Goal: Navigation & Orientation: Find specific page/section

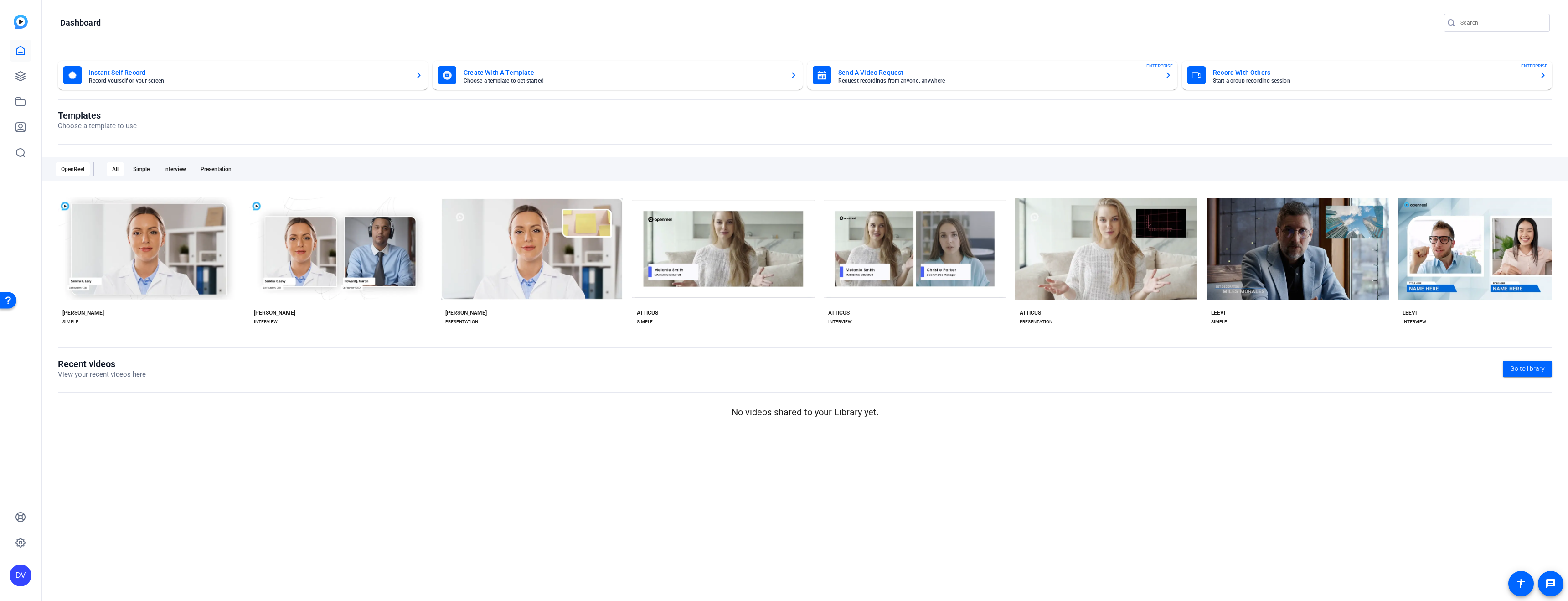
click at [29, 24] on div at bounding box center [20, 89] width 22 height 149
click at [25, 22] on img at bounding box center [21, 22] width 14 height 14
click at [30, 537] on link at bounding box center [20, 542] width 22 height 22
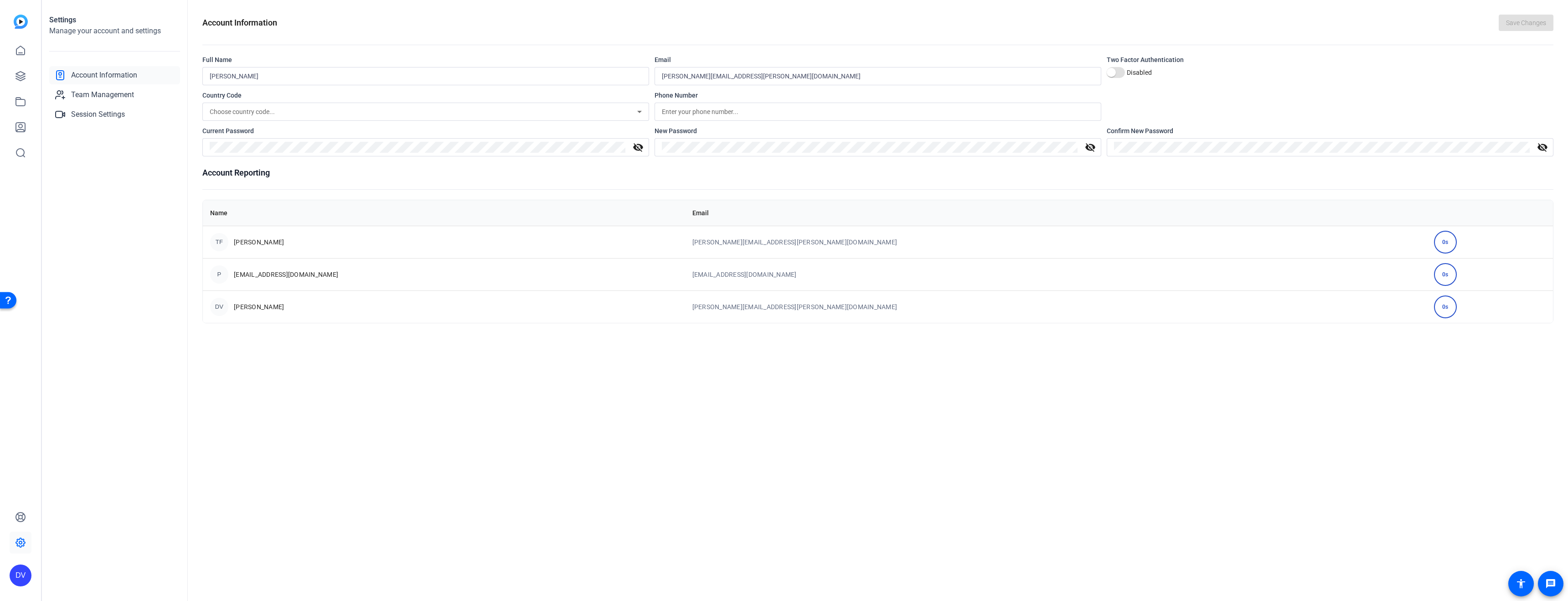
click at [24, 568] on div "DV" at bounding box center [20, 576] width 22 height 22
click at [95, 515] on div at bounding box center [784, 300] width 1568 height 601
click at [20, 516] on icon at bounding box center [20, 517] width 11 height 11
click at [11, 48] on link at bounding box center [20, 51] width 22 height 22
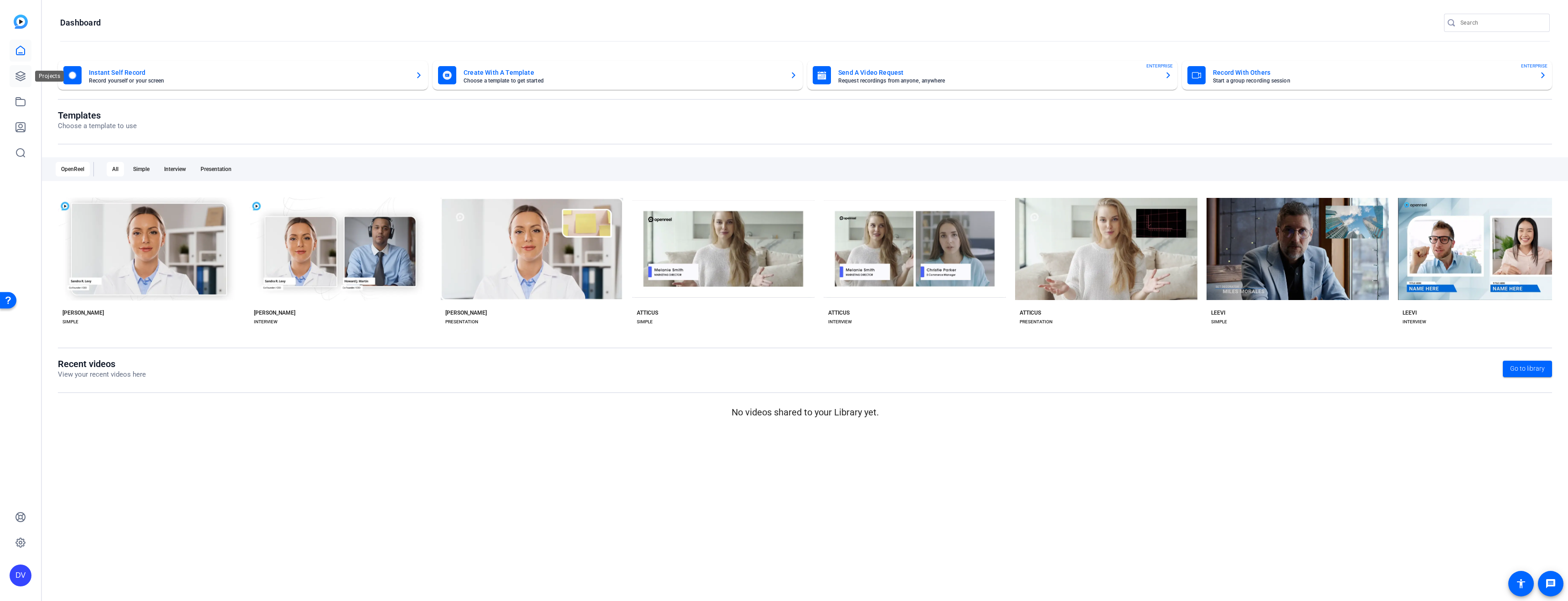
click at [23, 74] on icon at bounding box center [20, 76] width 11 height 11
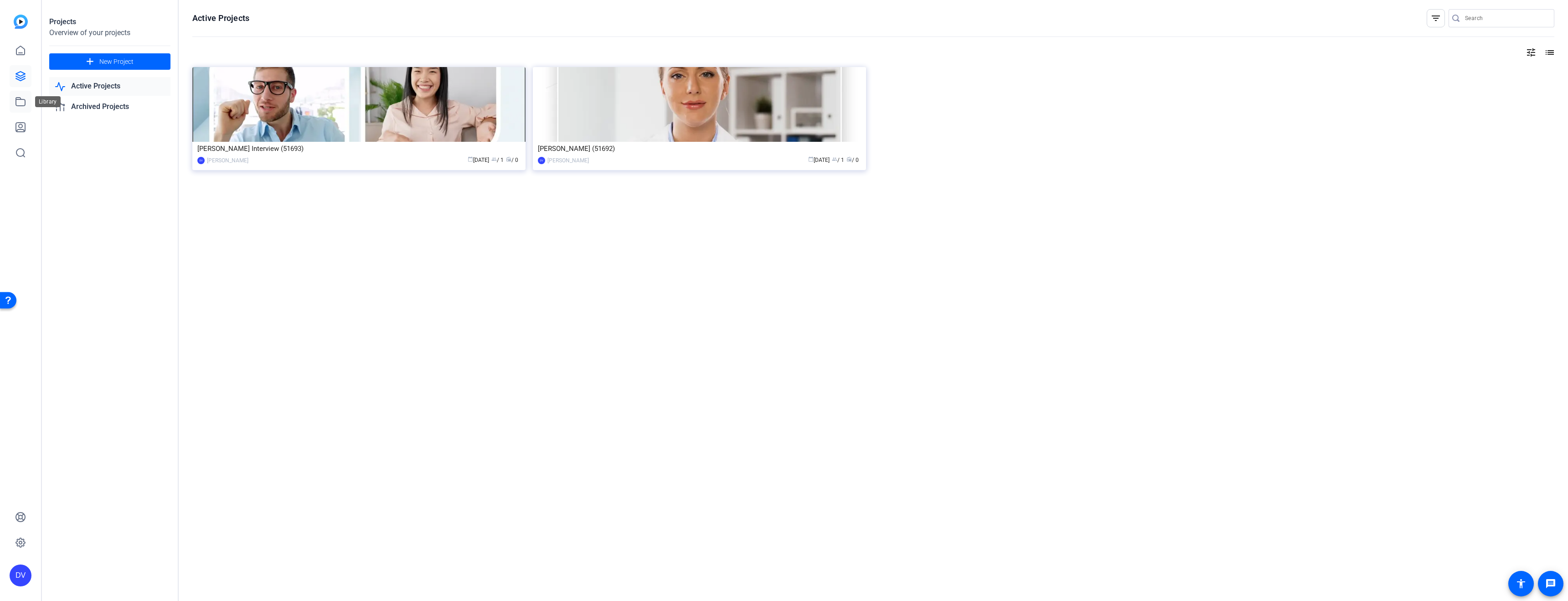
click at [23, 106] on icon at bounding box center [20, 101] width 9 height 8
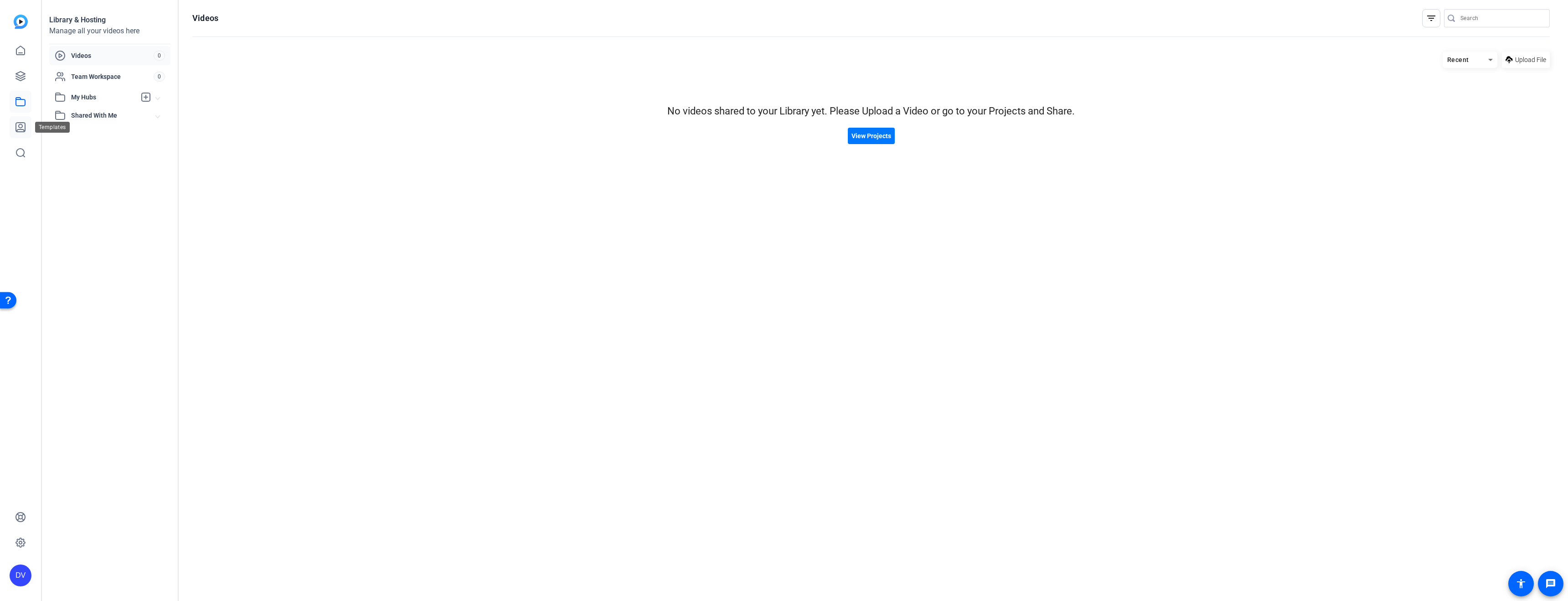
click at [25, 122] on icon at bounding box center [20, 127] width 11 height 11
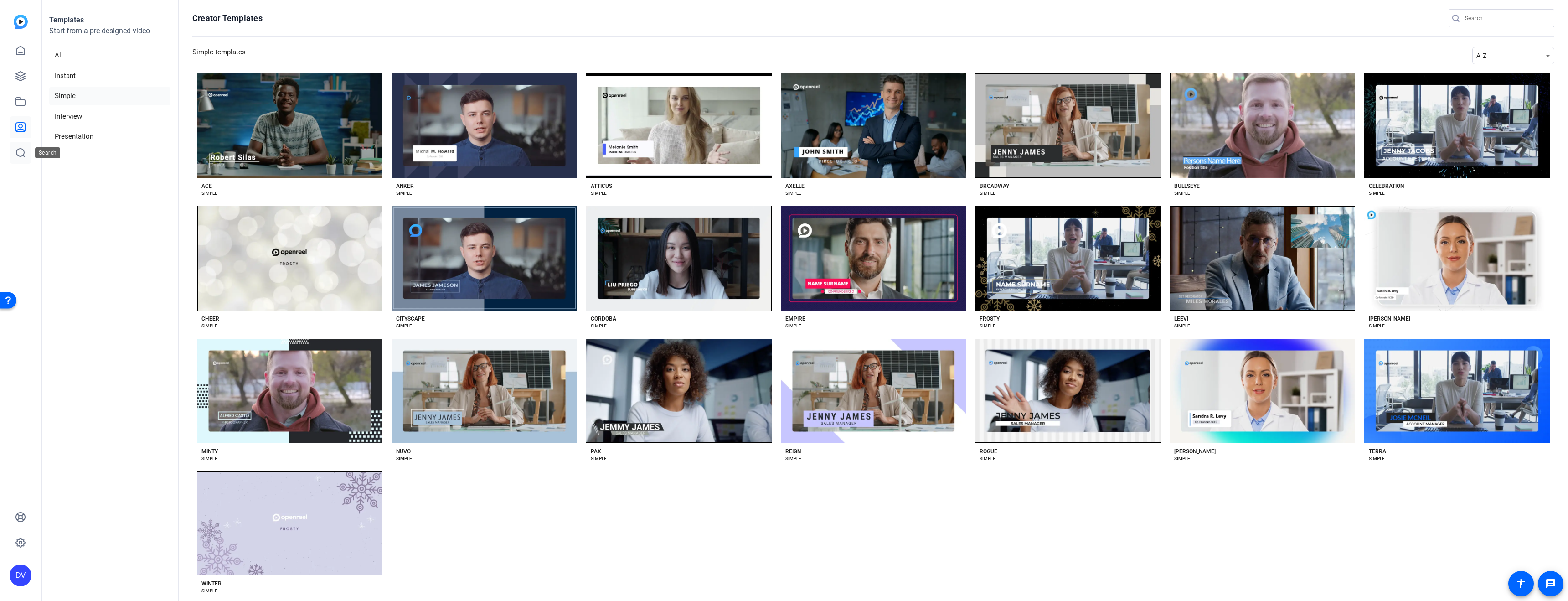
click at [23, 145] on link at bounding box center [20, 153] width 22 height 22
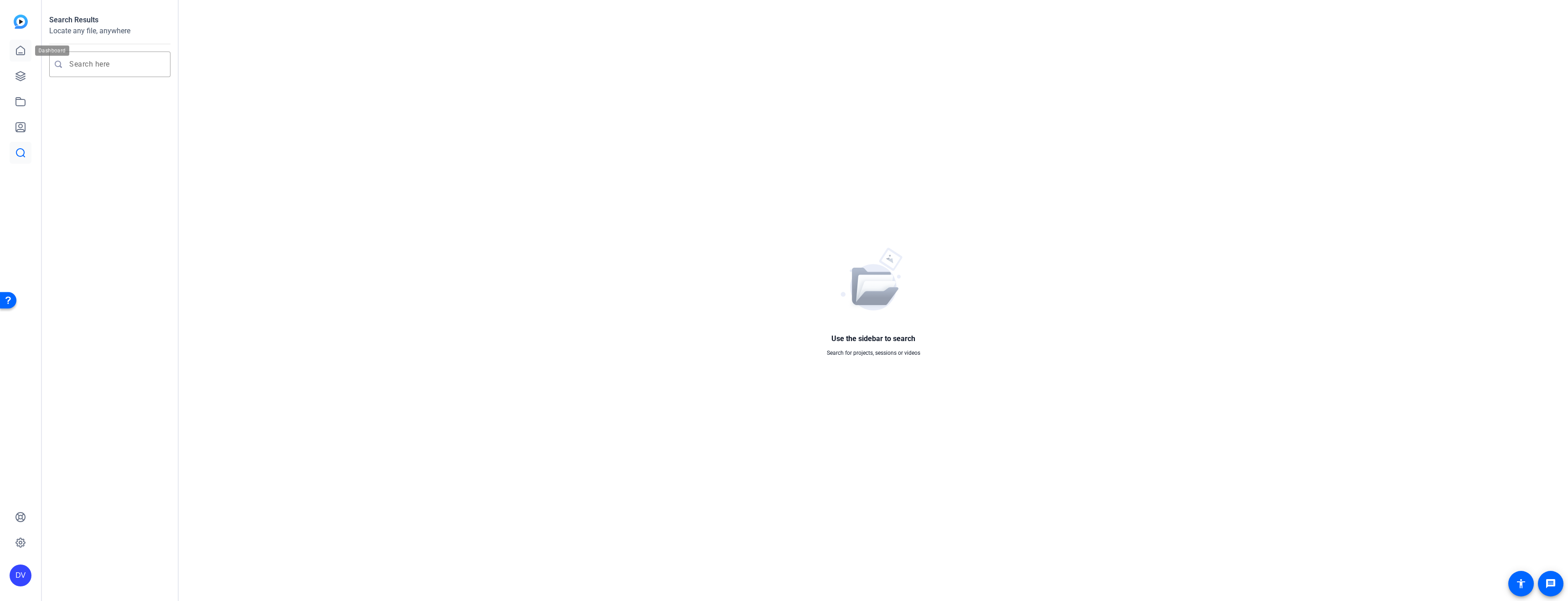
click at [30, 47] on link at bounding box center [20, 51] width 22 height 22
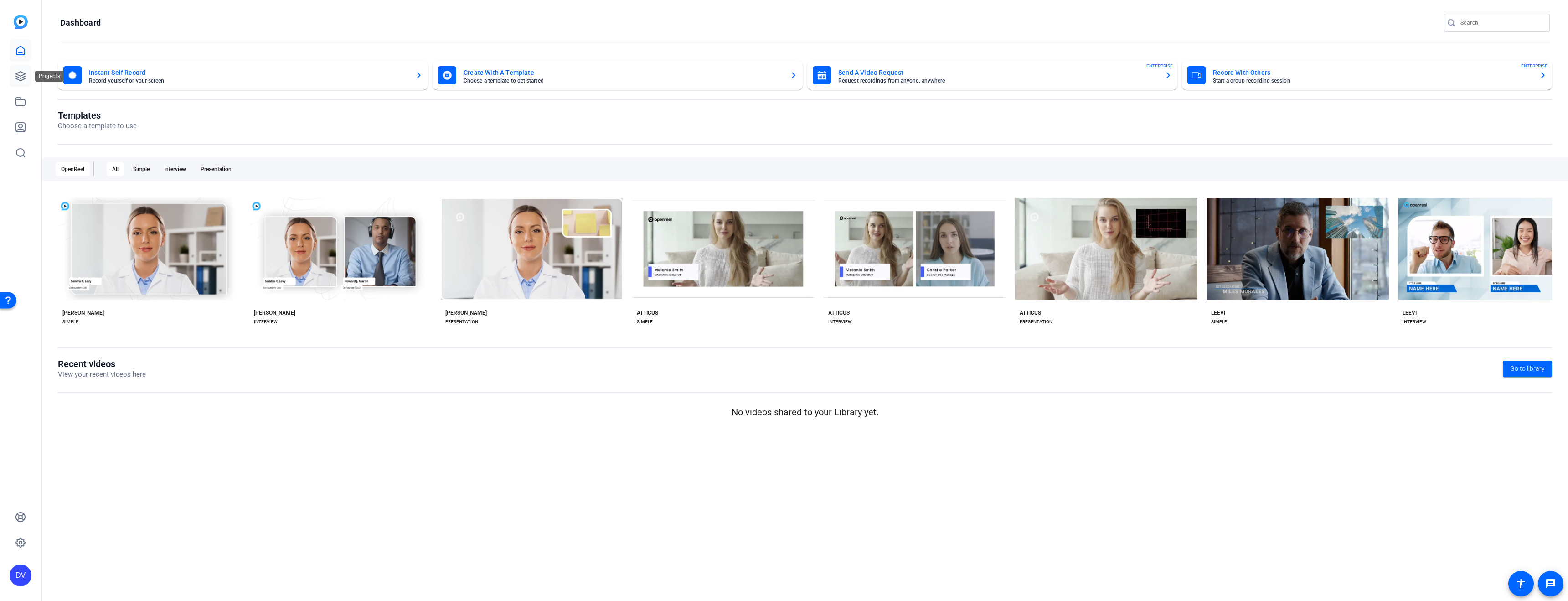
click at [27, 72] on link at bounding box center [20, 76] width 22 height 22
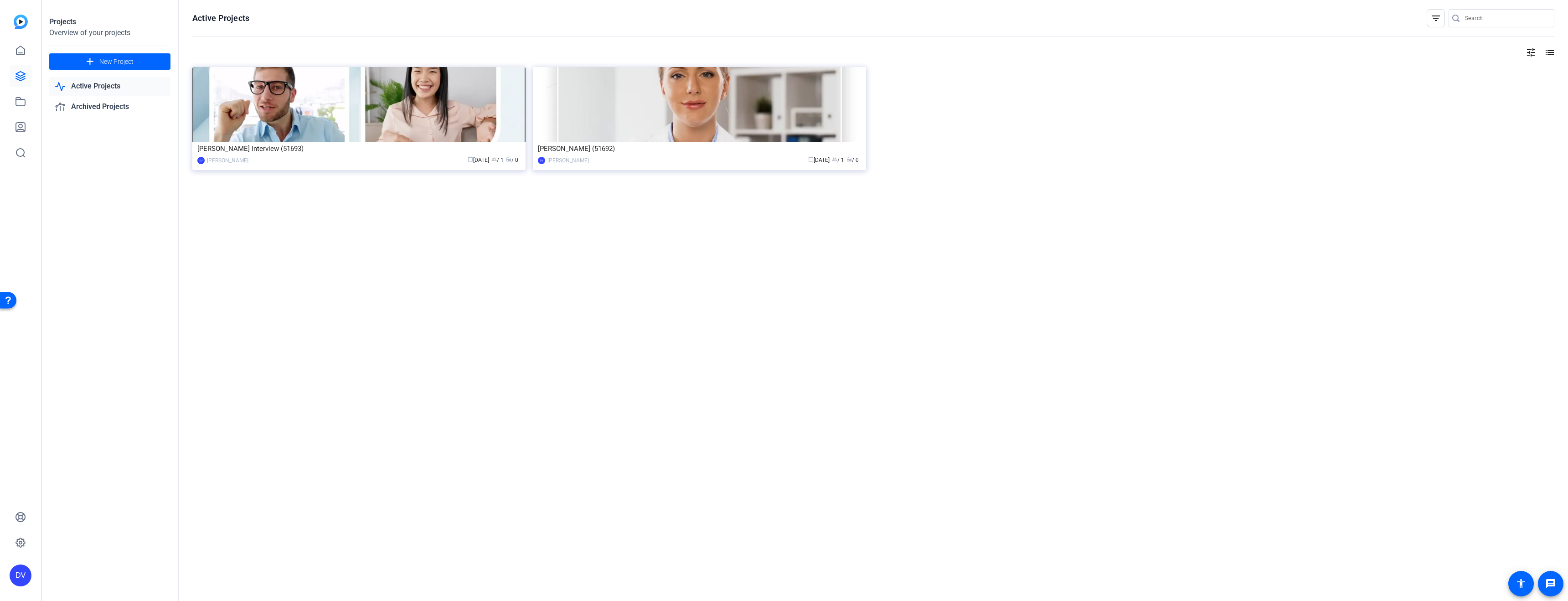
click at [69, 261] on div "Projects Overview of your projects add New Project Active Projects Archived Pro…" at bounding box center [110, 300] width 137 height 601
click at [23, 545] on icon at bounding box center [20, 542] width 9 height 9
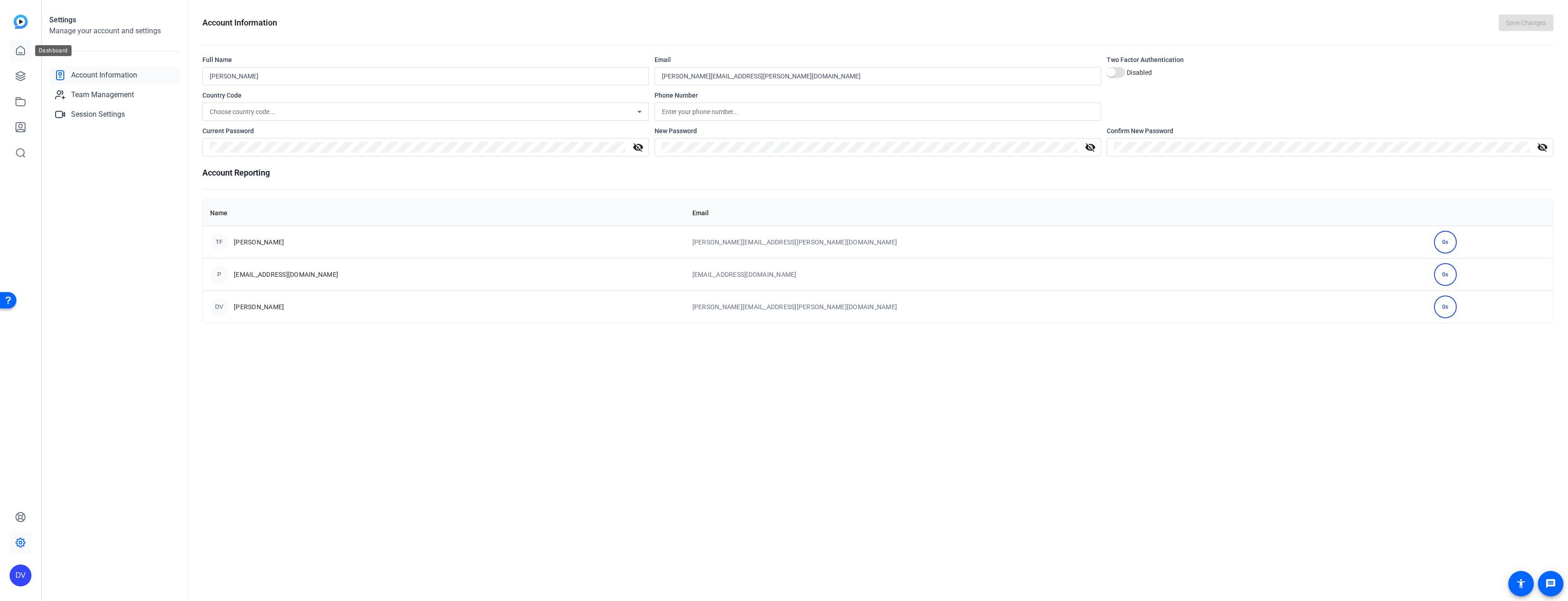
click at [18, 56] on link at bounding box center [20, 51] width 22 height 22
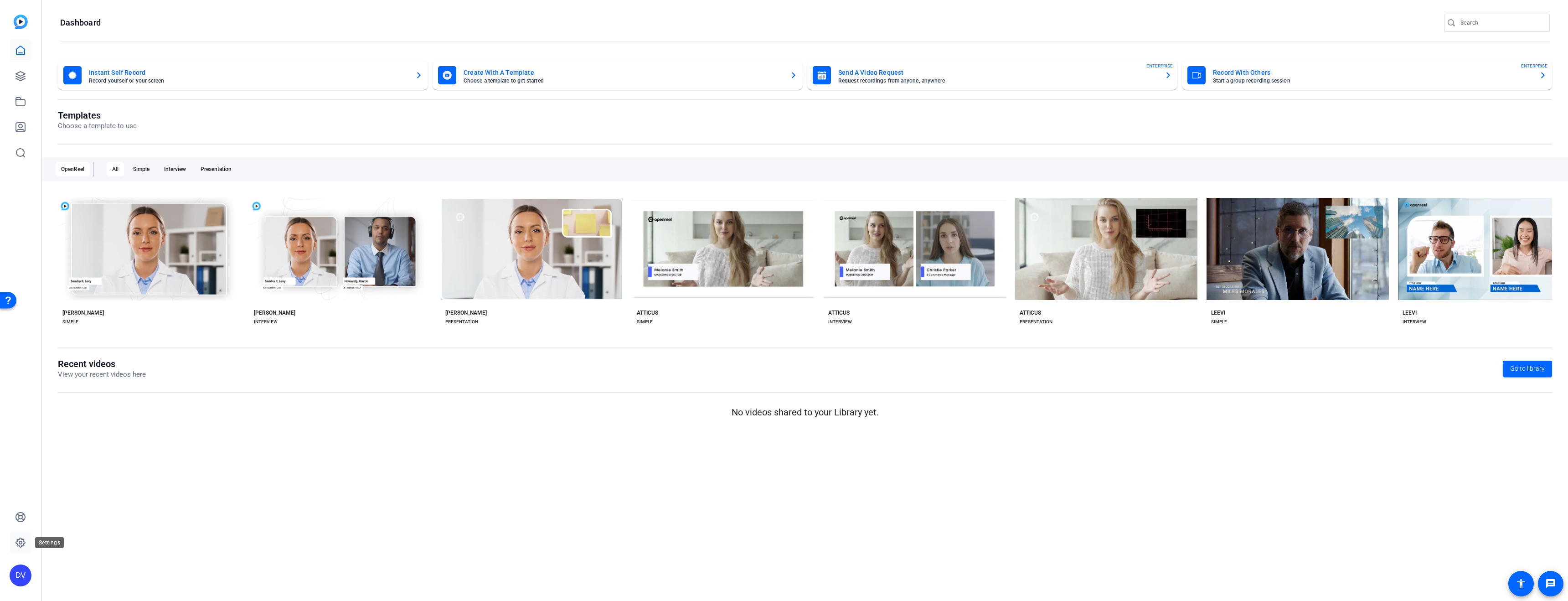
click at [30, 540] on link at bounding box center [20, 542] width 22 height 22
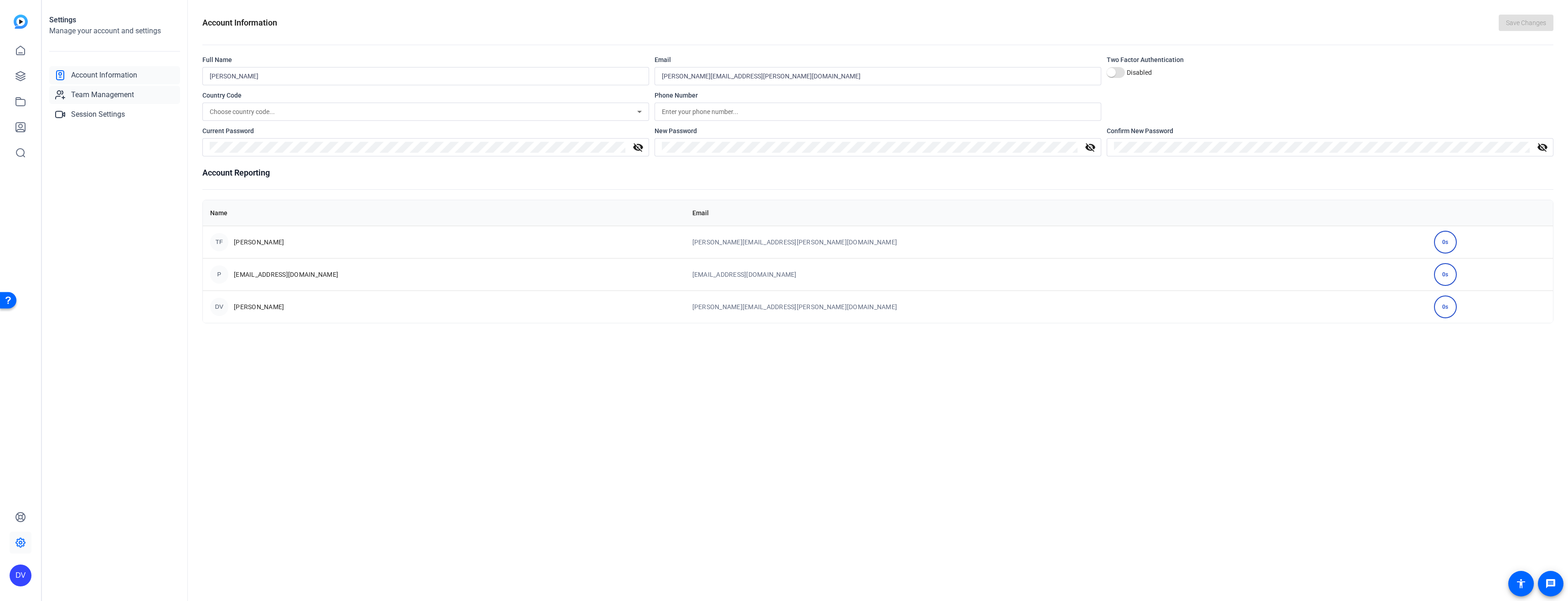
click at [132, 93] on span "Team Management" at bounding box center [102, 95] width 63 height 11
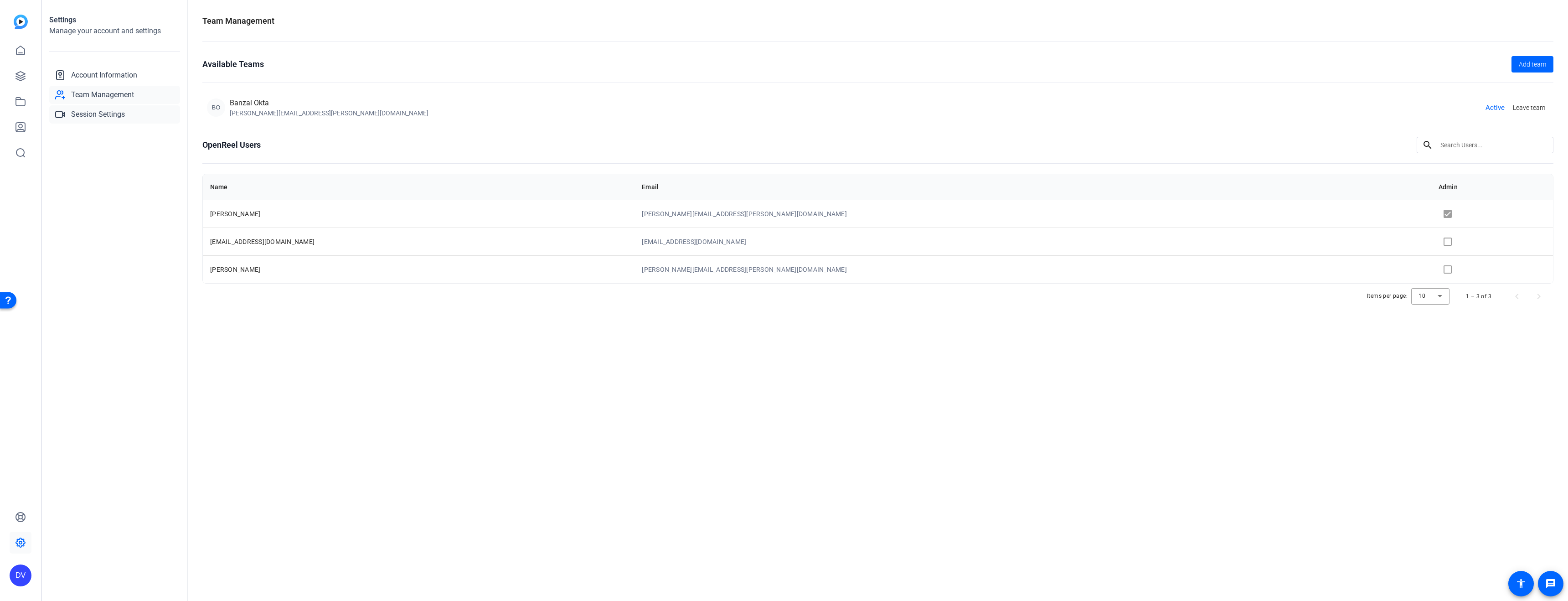
click at [137, 111] on link "Session Settings" at bounding box center [114, 114] width 131 height 18
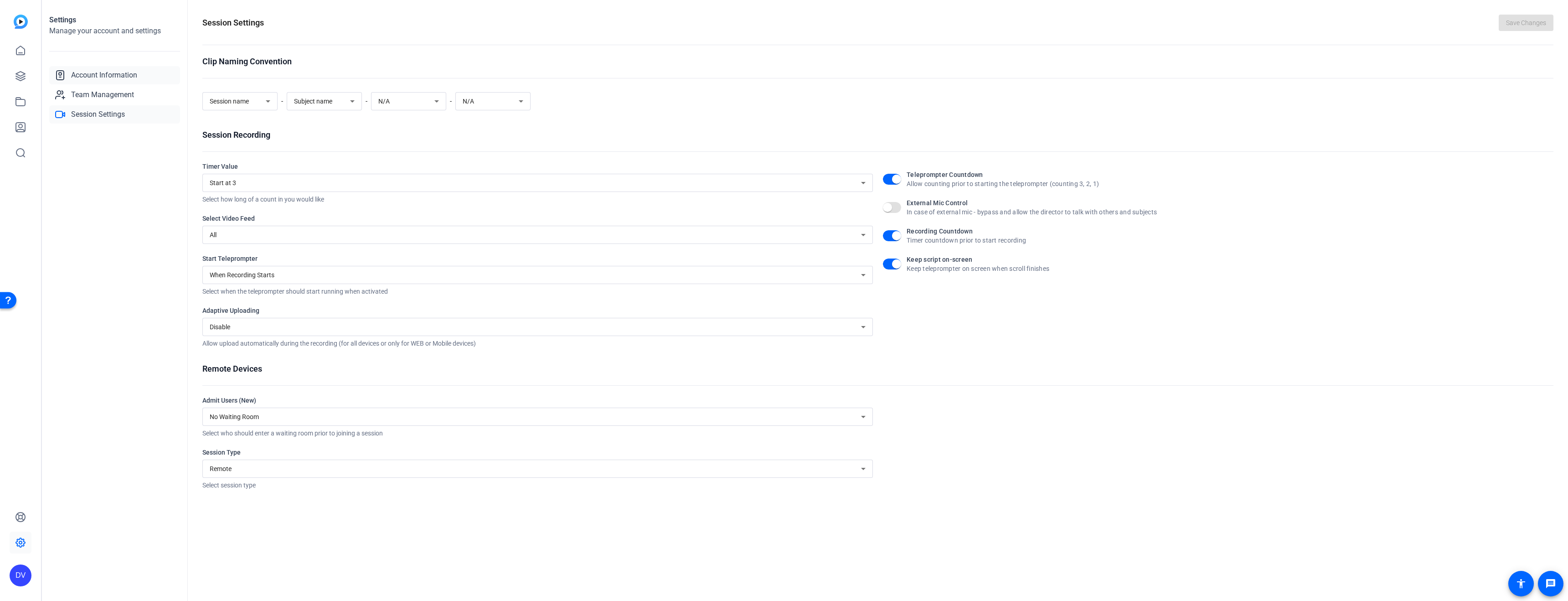
click at [135, 81] on link "Account Information" at bounding box center [114, 74] width 131 height 18
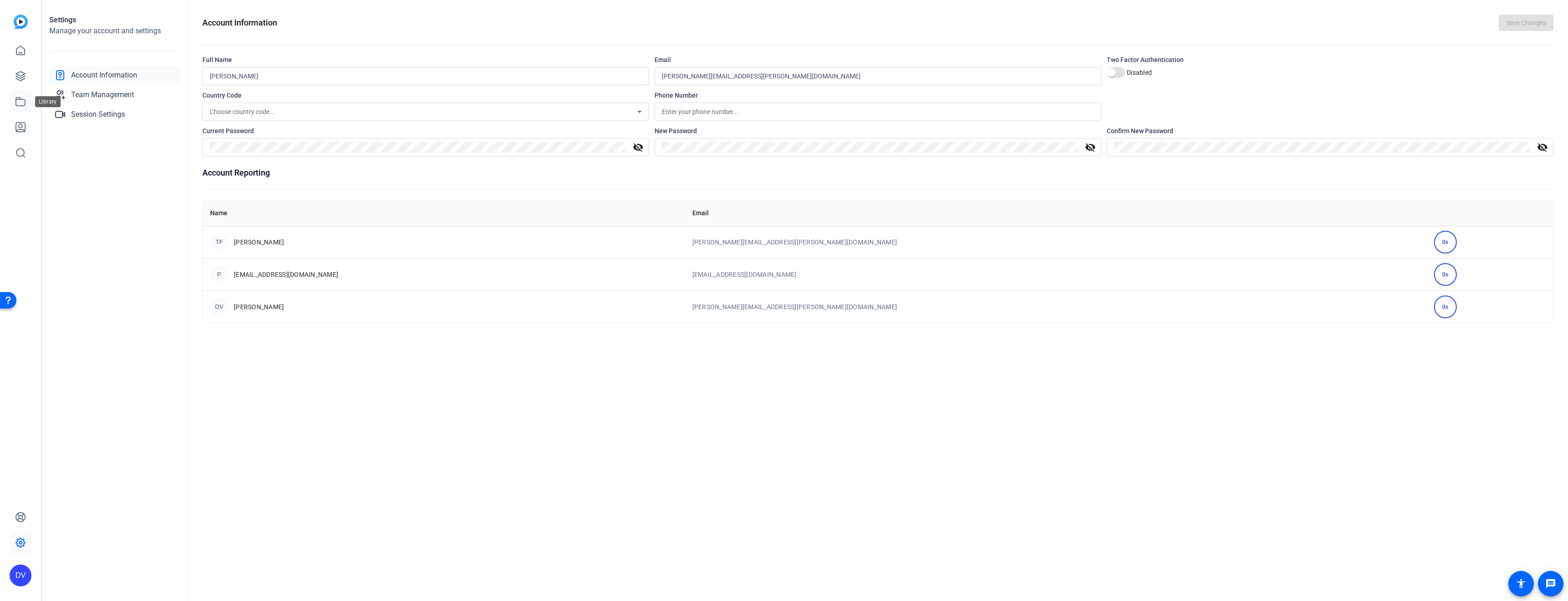
click at [18, 102] on icon at bounding box center [20, 101] width 11 height 11
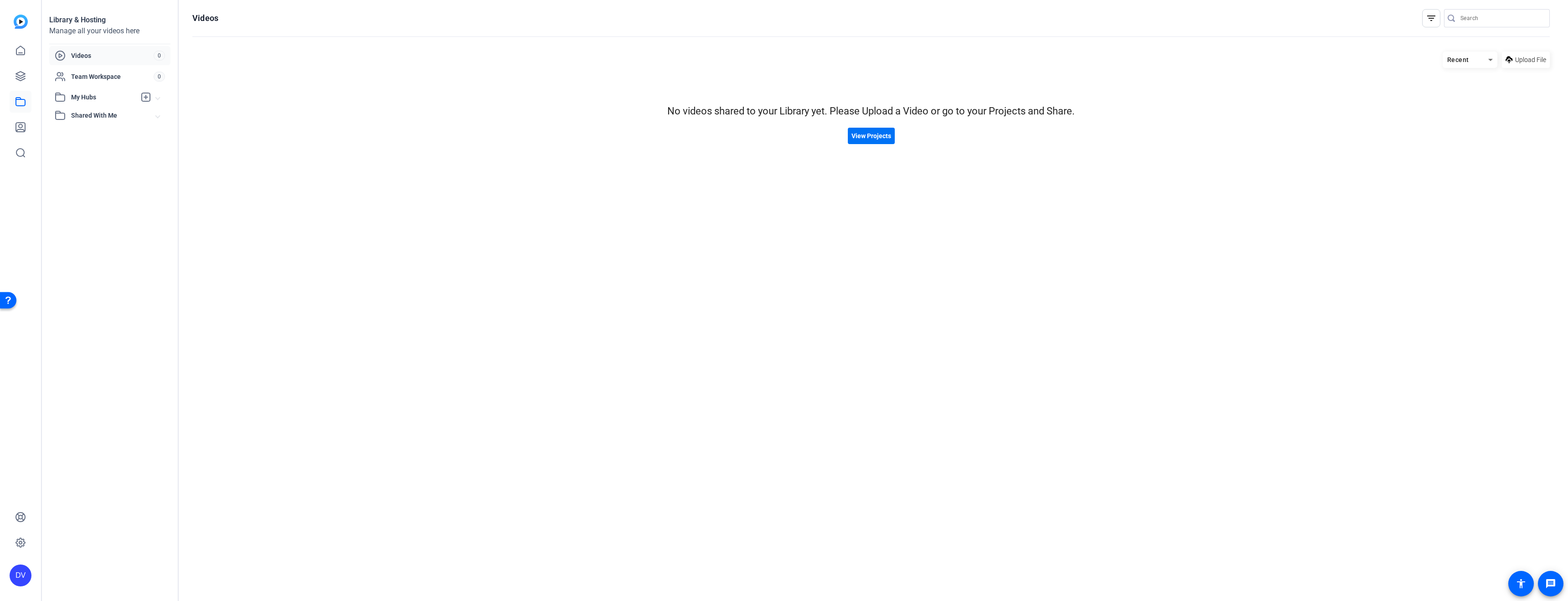
click at [878, 135] on span "View Projects" at bounding box center [871, 136] width 40 height 9
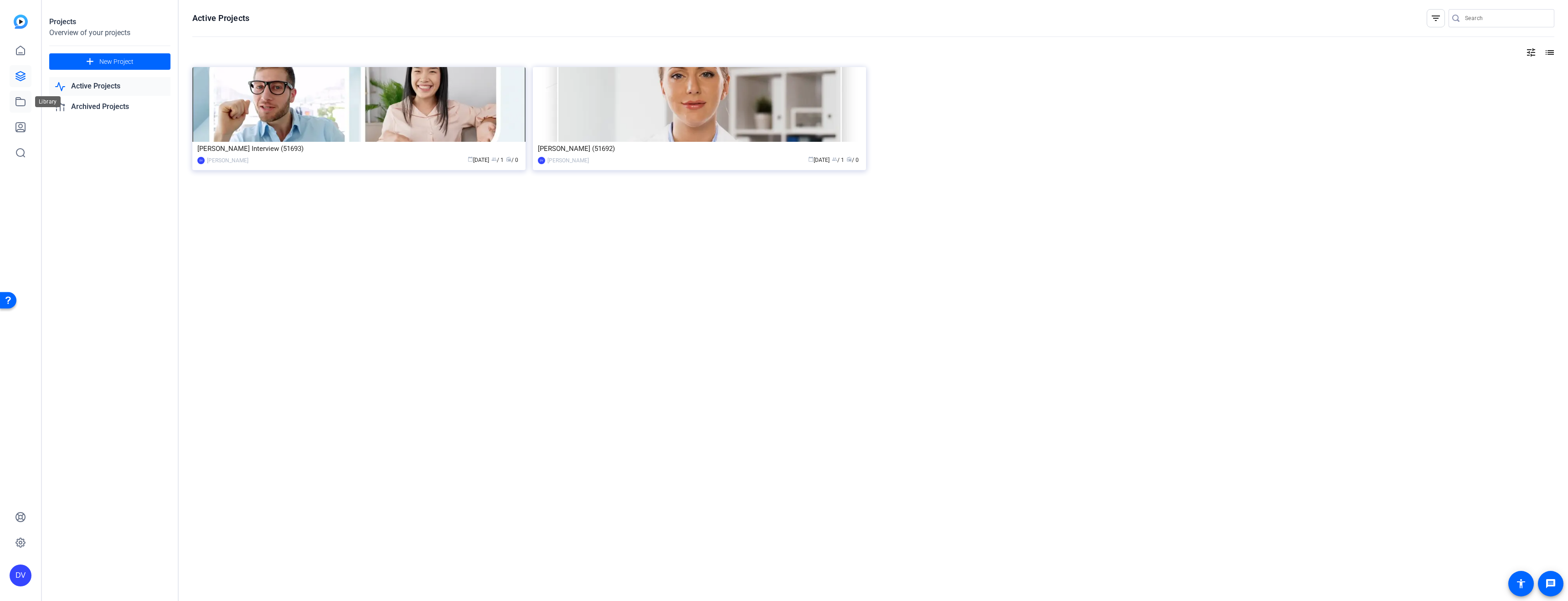
click at [21, 98] on icon at bounding box center [20, 101] width 11 height 11
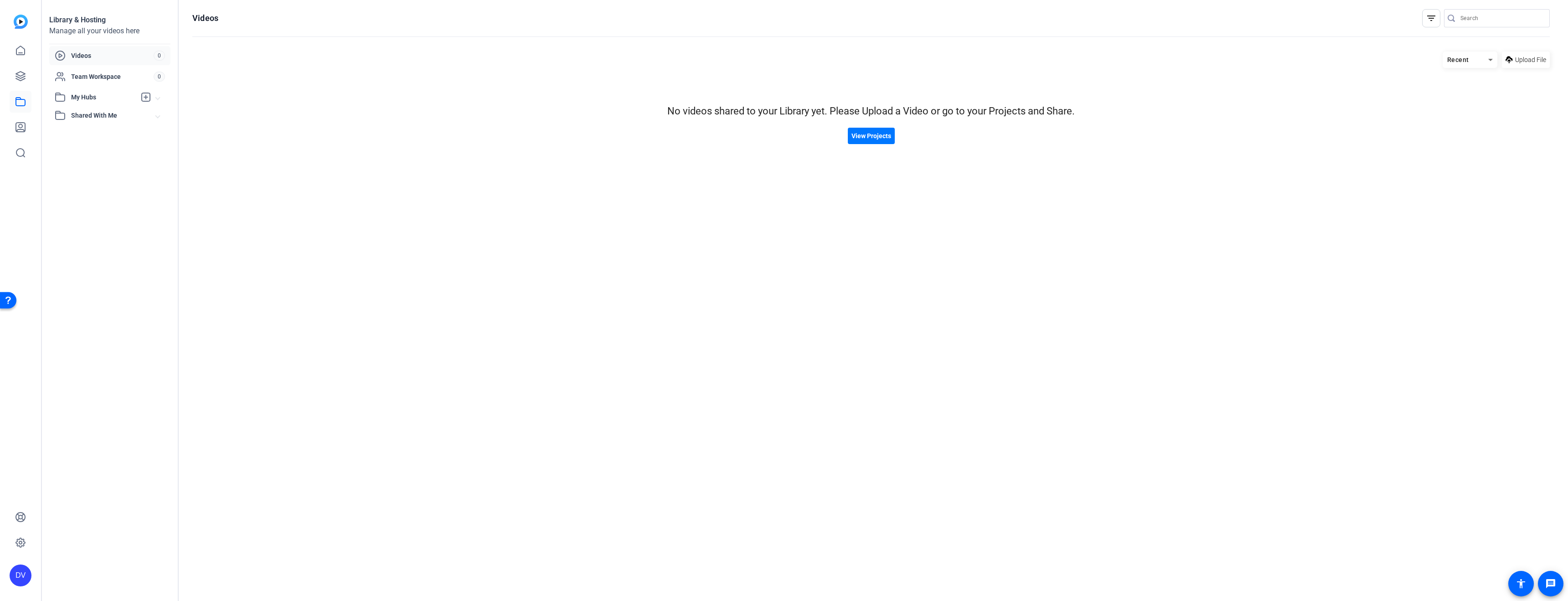
click at [24, 88] on div at bounding box center [20, 102] width 22 height 124
click at [24, 85] on link at bounding box center [20, 76] width 22 height 22
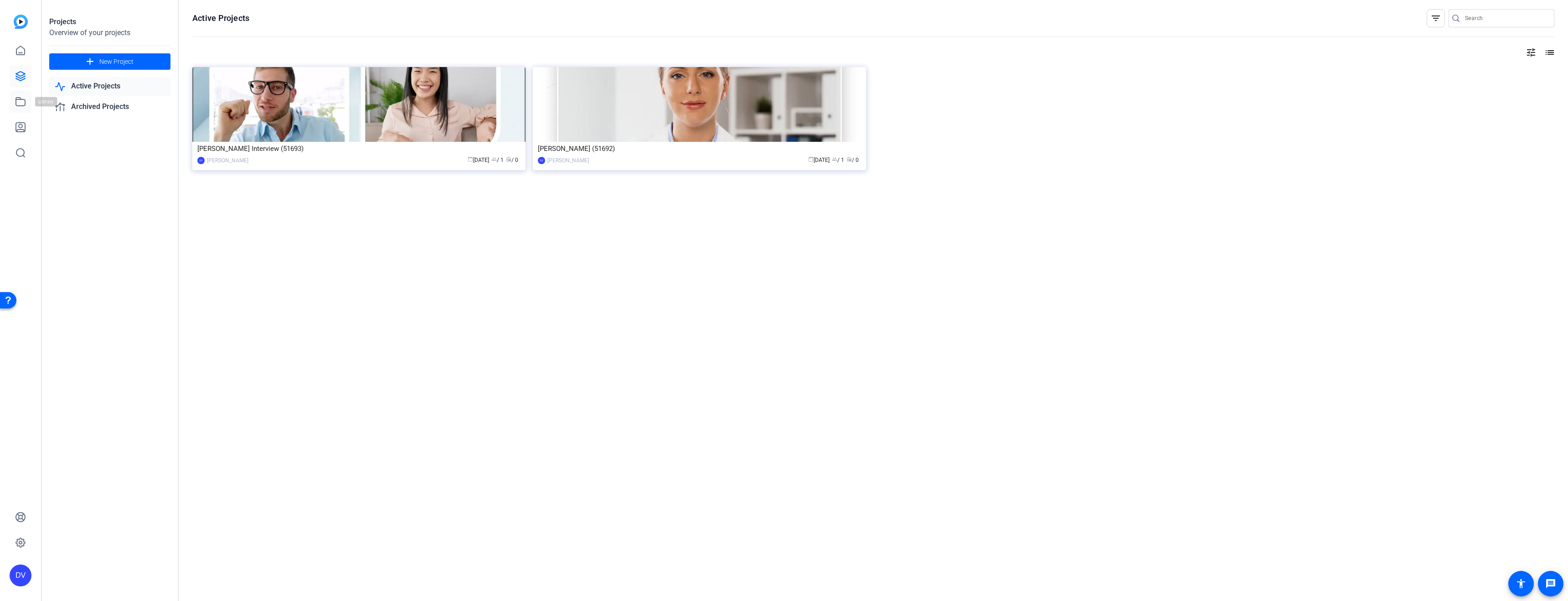
click at [23, 99] on icon at bounding box center [20, 101] width 9 height 8
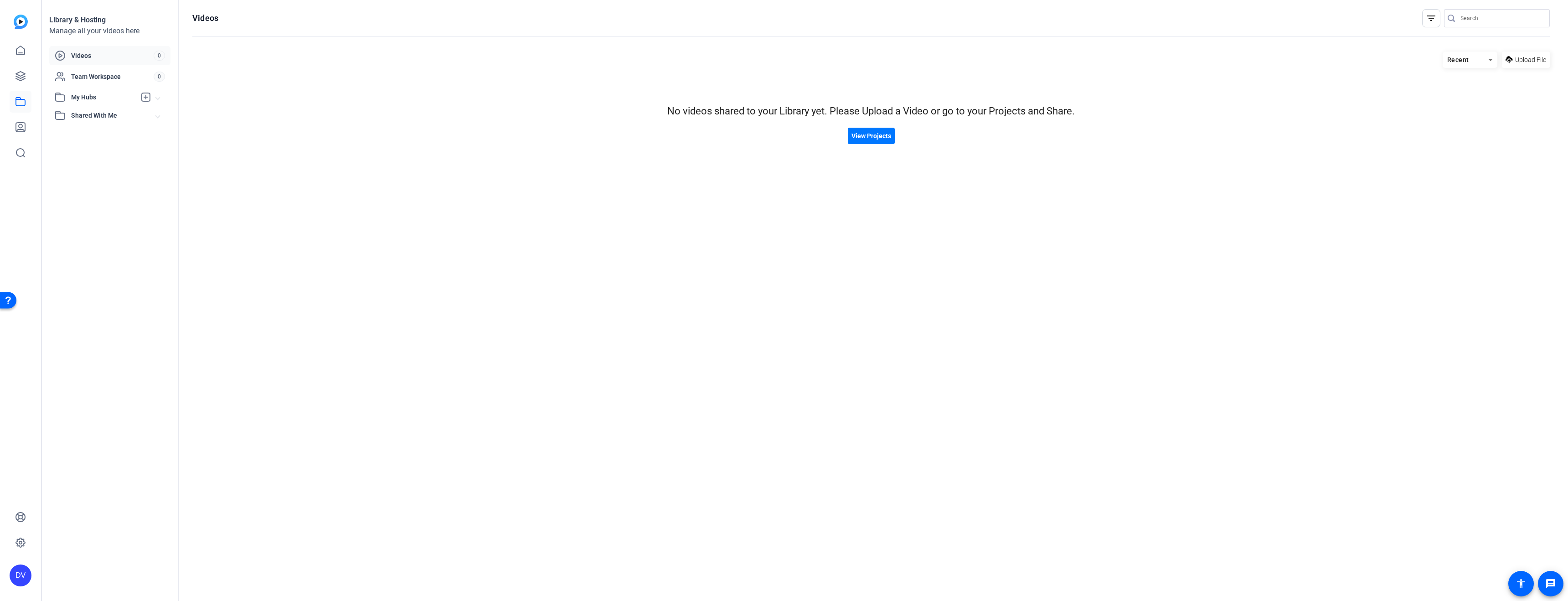
click at [12, 585] on div "DV" at bounding box center [20, 576] width 22 height 22
click at [15, 126] on div at bounding box center [784, 300] width 1568 height 601
click at [22, 126] on icon at bounding box center [20, 127] width 11 height 11
